Goal: Find specific page/section: Find specific page/section

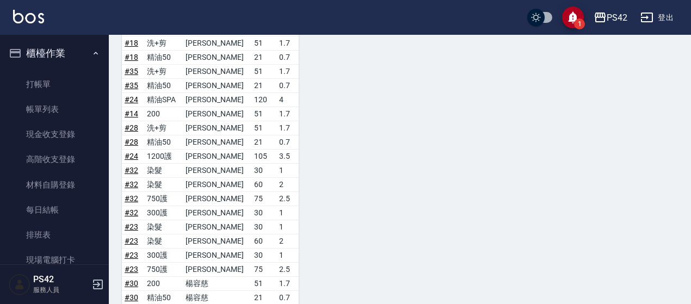
scroll to position [376, 0]
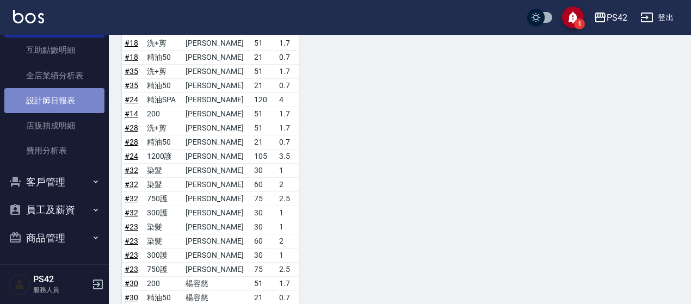
click at [57, 100] on link "設計師日報表" at bounding box center [54, 100] width 100 height 25
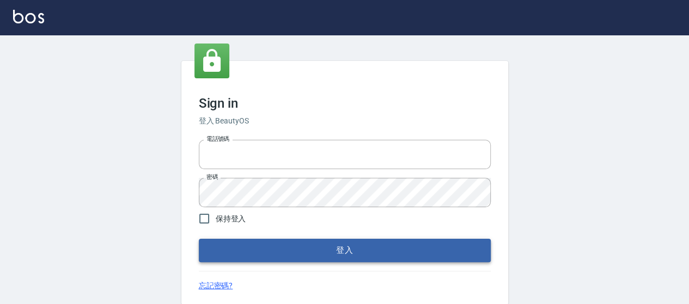
type input "0426657169"
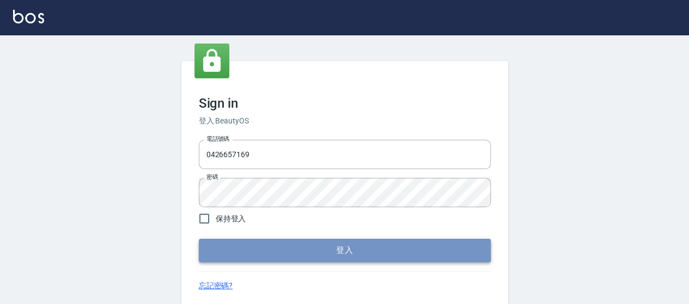
click at [259, 247] on button "登入" at bounding box center [345, 250] width 292 height 23
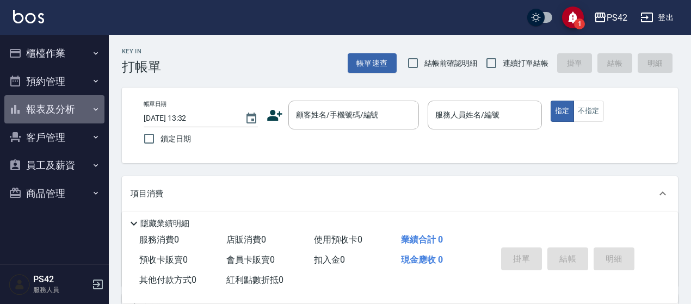
click at [61, 106] on button "報表及分析" at bounding box center [54, 109] width 100 height 28
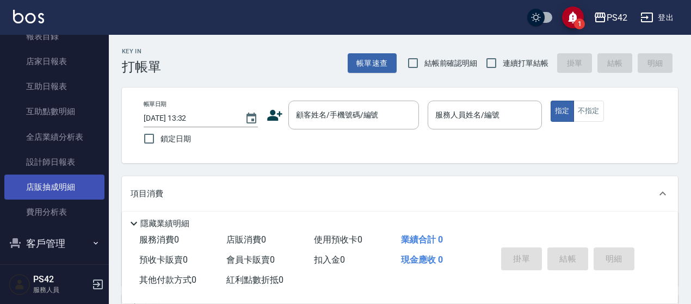
scroll to position [109, 0]
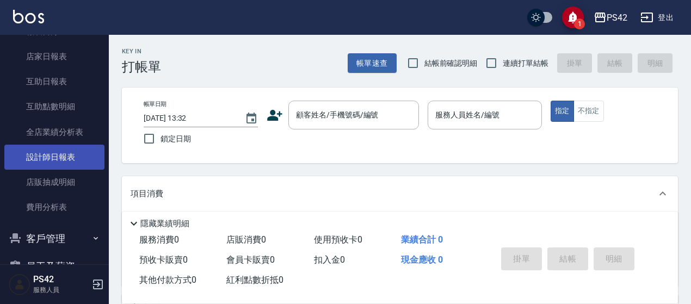
click at [81, 160] on link "設計師日報表" at bounding box center [54, 157] width 100 height 25
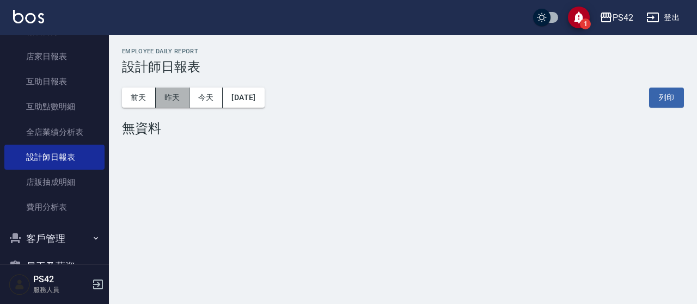
click at [180, 99] on button "昨天" at bounding box center [173, 98] width 34 height 20
